Goal: Go to known website: Access a specific website the user already knows

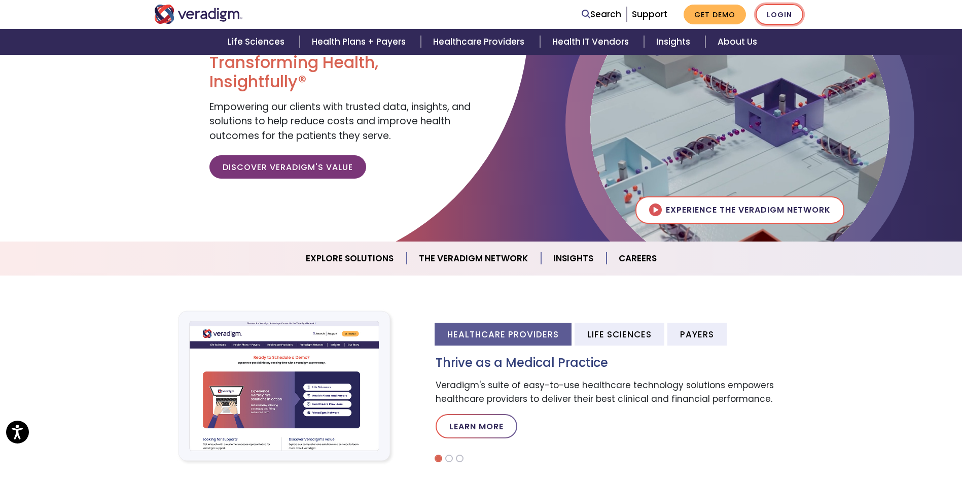
click at [789, 15] on link "Login" at bounding box center [779, 14] width 48 height 21
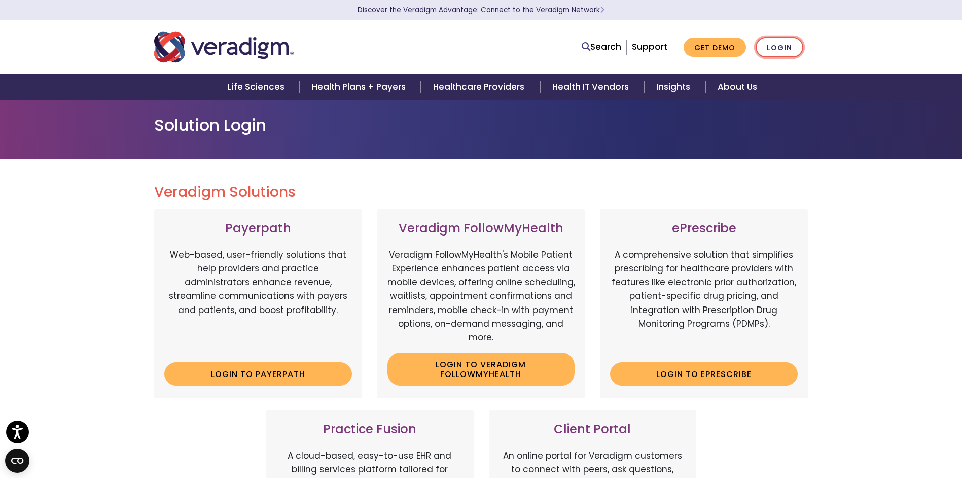
click at [778, 46] on link "Login" at bounding box center [779, 47] width 48 height 21
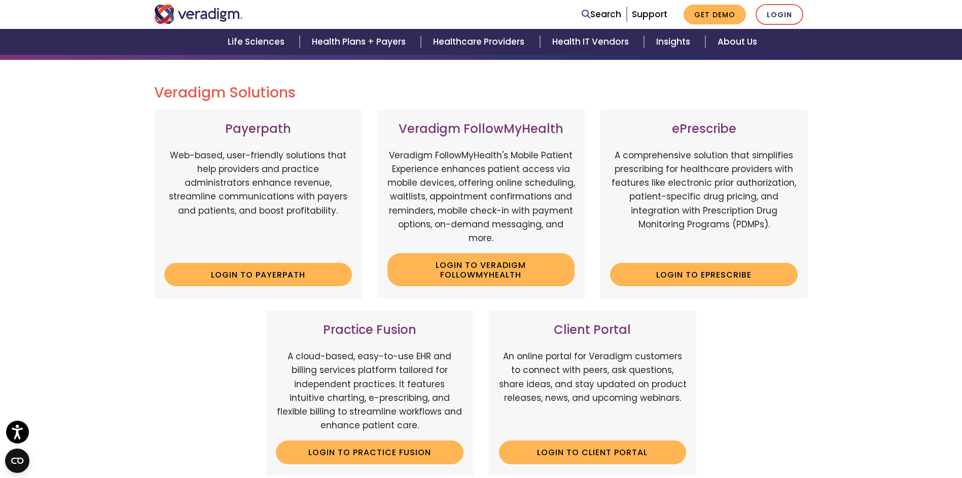
scroll to position [101, 0]
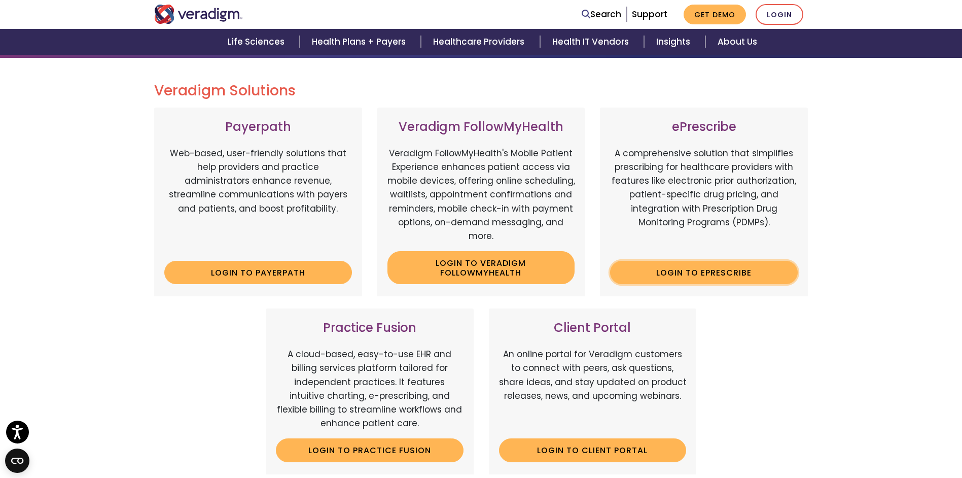
click at [688, 270] on link "Login to ePrescribe" at bounding box center [704, 272] width 188 height 23
